Goal: Find specific page/section: Find specific page/section

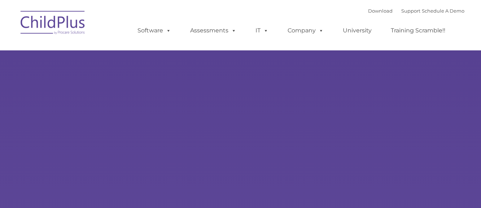
type input ""
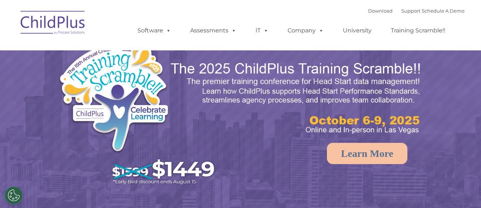
select select "MEDIUM"
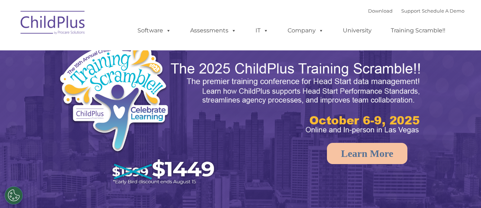
select select "MEDIUM"
